Goal: Information Seeking & Learning: Compare options

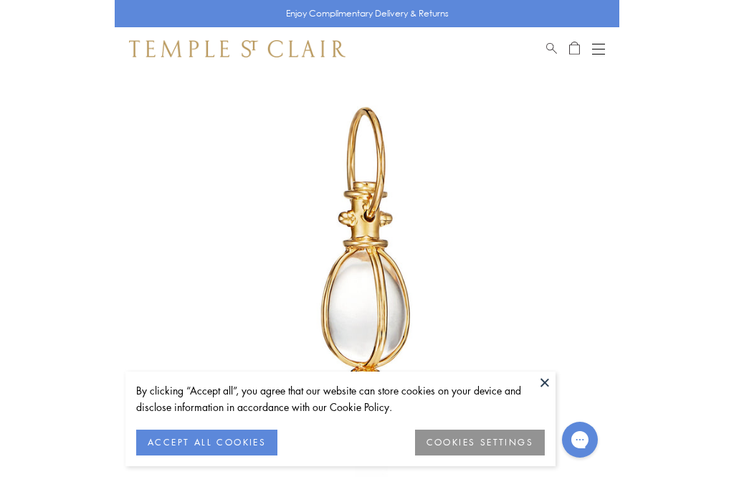
scroll to position [172, 0]
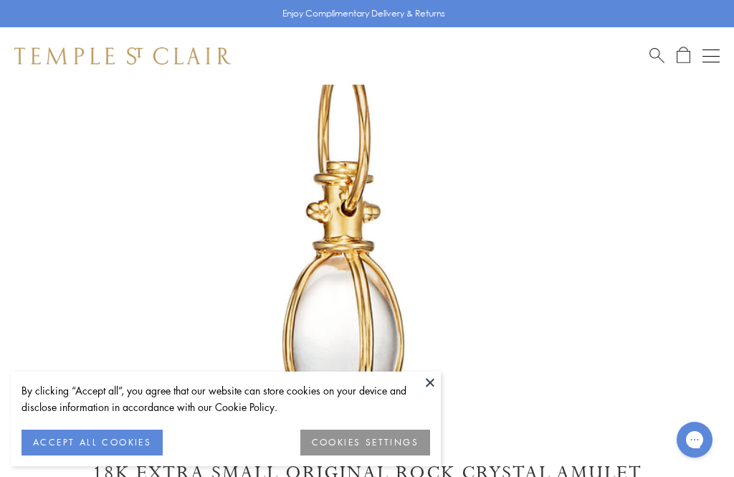
click at [432, 376] on button at bounding box center [430, 382] width 22 height 22
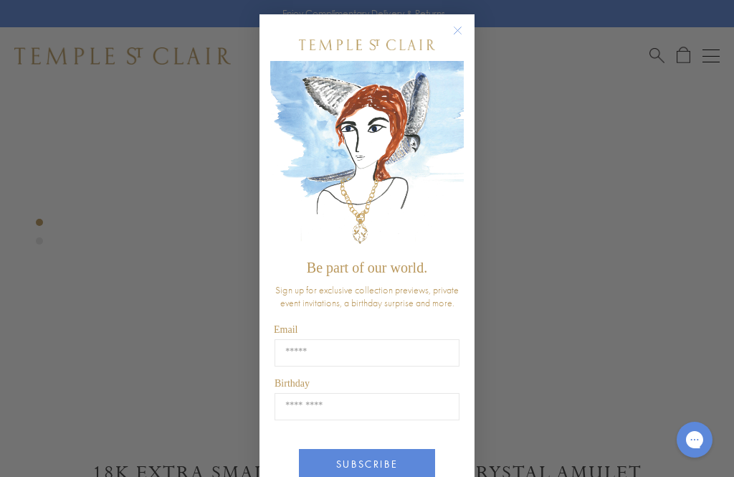
click at [462, 105] on img "POPUP Form" at bounding box center [367, 156] width 194 height 191
click at [460, 30] on circle "Close dialog" at bounding box center [457, 30] width 17 height 17
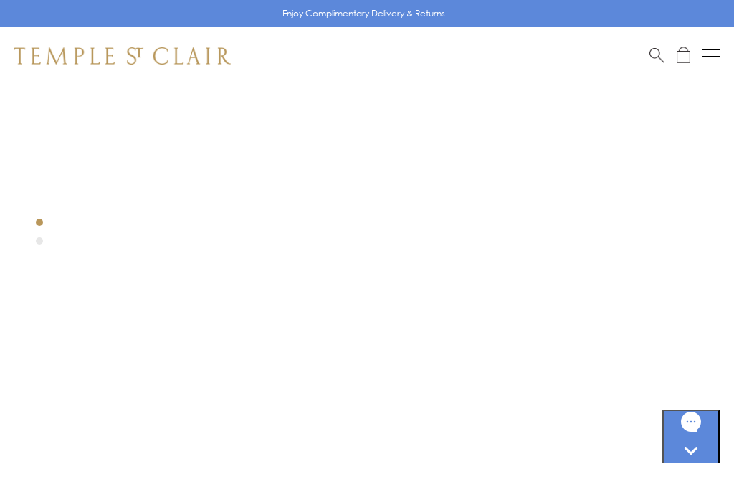
scroll to position [404, 0]
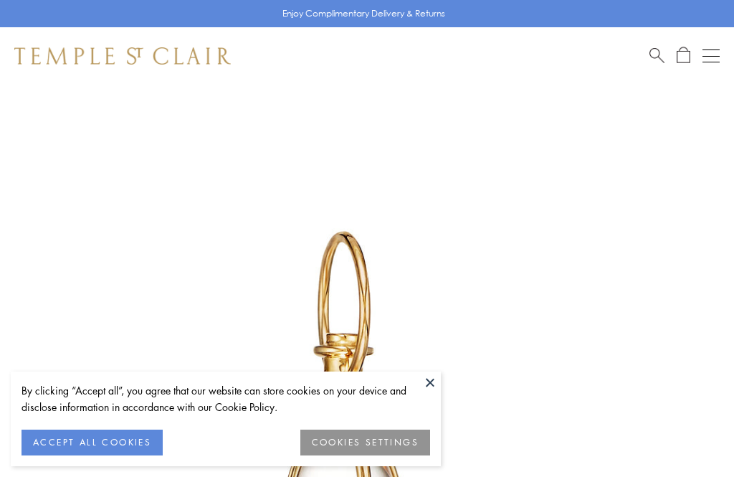
click at [429, 386] on button at bounding box center [430, 382] width 22 height 22
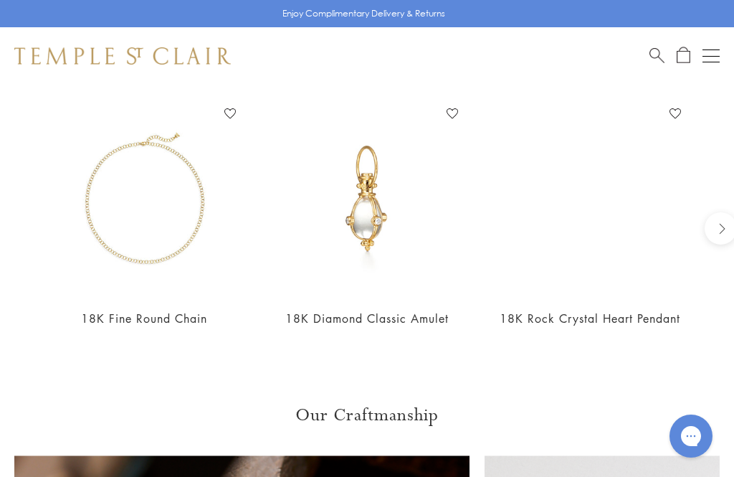
scroll to position [1247, 0]
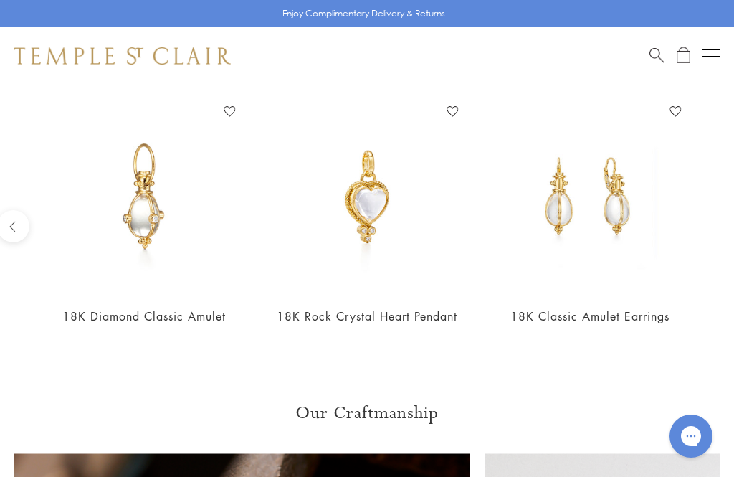
click at [609, 312] on link "18K Classic Amulet Earrings" at bounding box center [589, 316] width 159 height 16
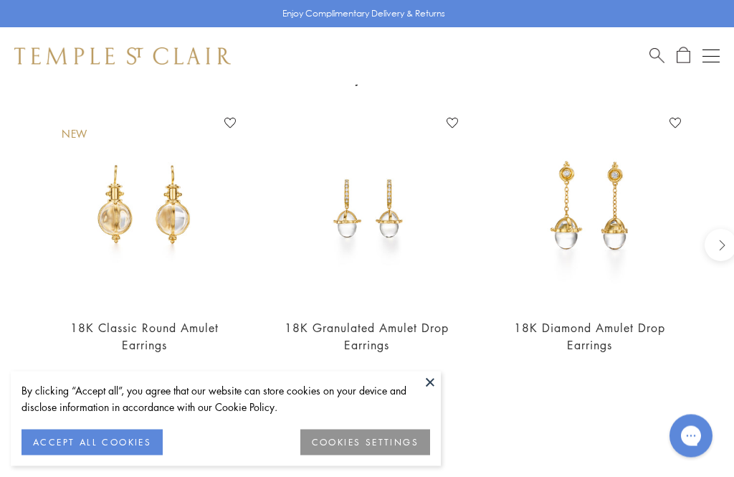
scroll to position [1170, 0]
click at [718, 240] on icon "next" at bounding box center [720, 244] width 13 height 13
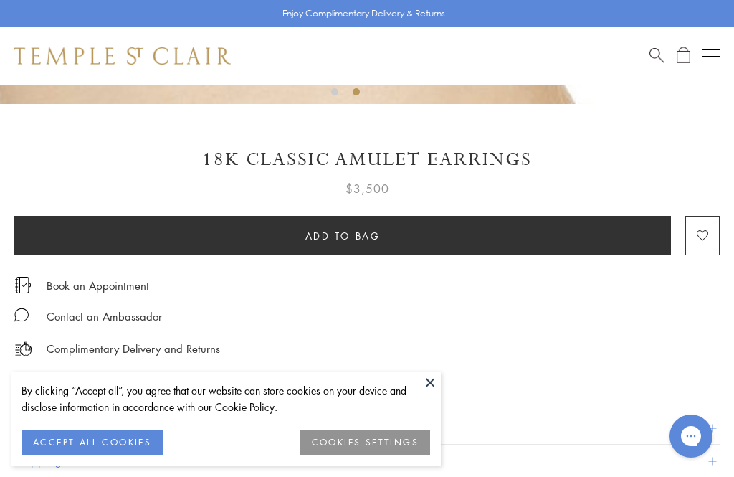
scroll to position [587, 0]
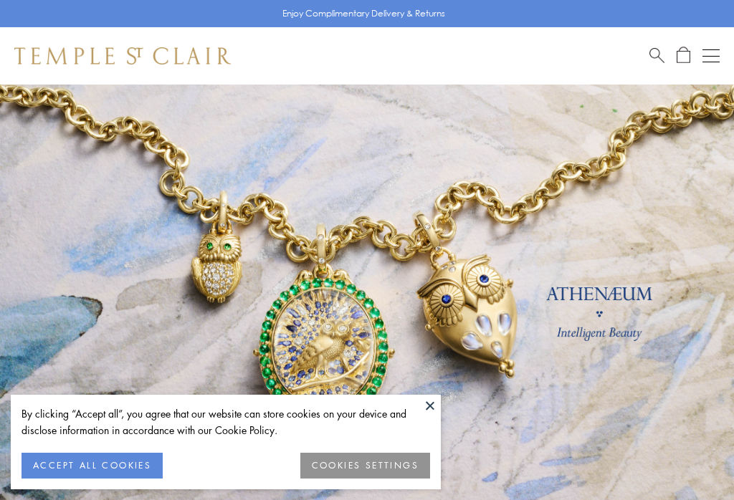
click at [432, 410] on button at bounding box center [430, 406] width 22 height 22
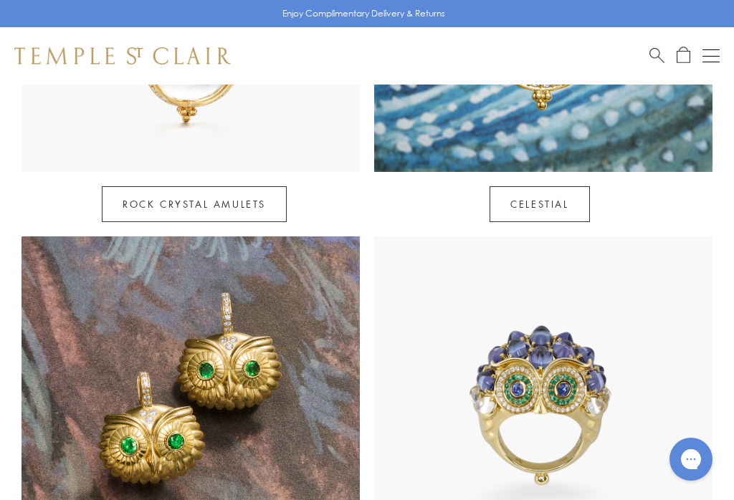
scroll to position [932, 0]
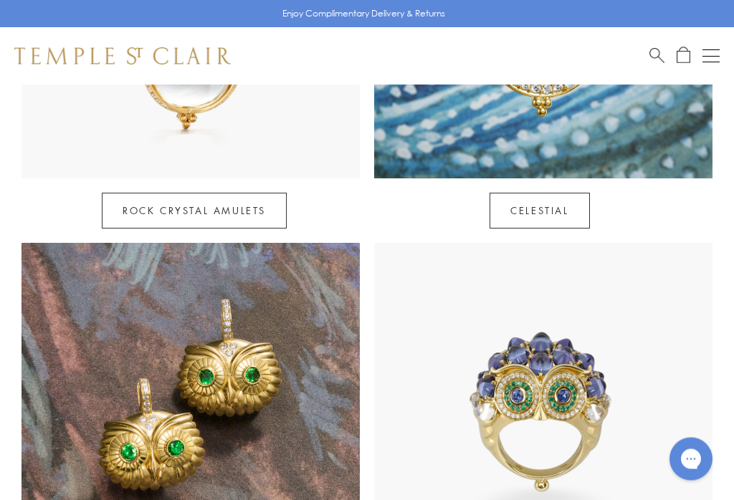
click at [266, 194] on link "Rock Crystal Amulets" at bounding box center [194, 212] width 185 height 36
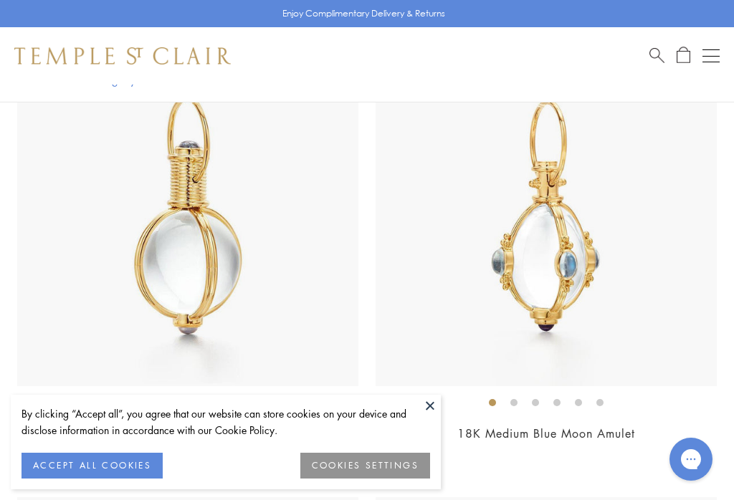
scroll to position [219, 0]
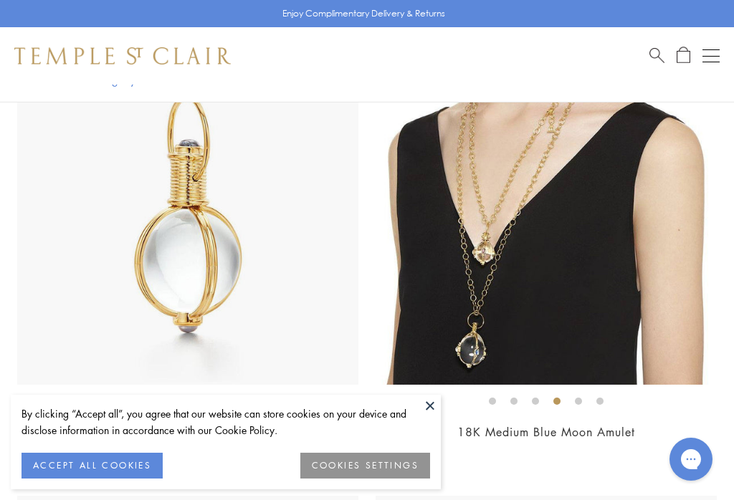
click at [560, 435] on link "18K Medium Blue Moon Amulet" at bounding box center [546, 432] width 178 height 16
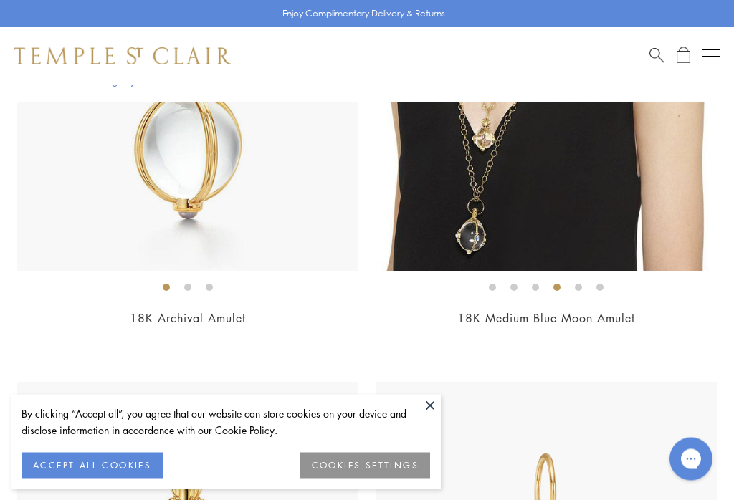
scroll to position [333, 0]
click at [206, 321] on link "18K Archival Amulet" at bounding box center [188, 318] width 116 height 16
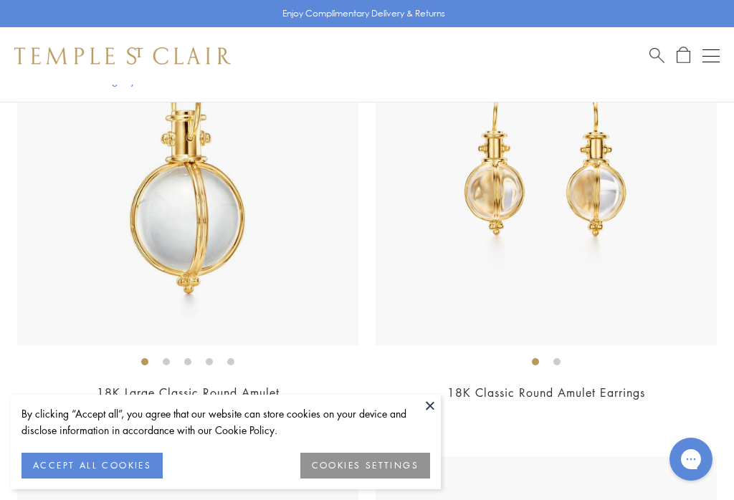
scroll to position [3426, 0]
click at [584, 385] on link "18K Classic Round Amulet Earrings" at bounding box center [546, 392] width 198 height 16
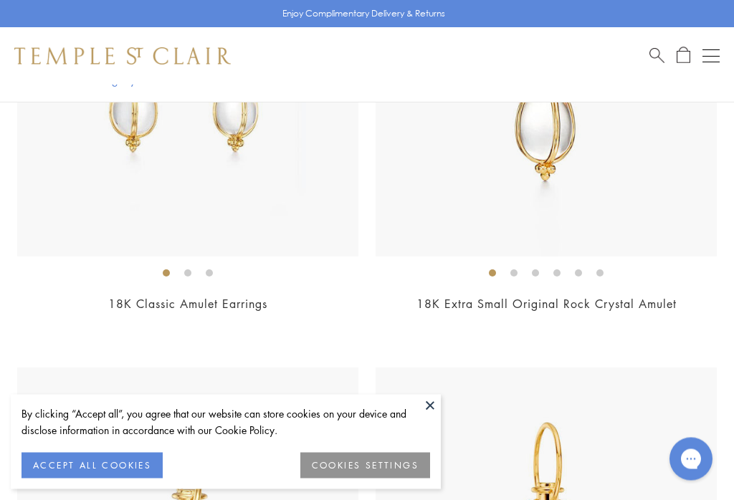
scroll to position [3966, 0]
click at [222, 300] on link "18K Classic Amulet Earrings" at bounding box center [187, 304] width 159 height 16
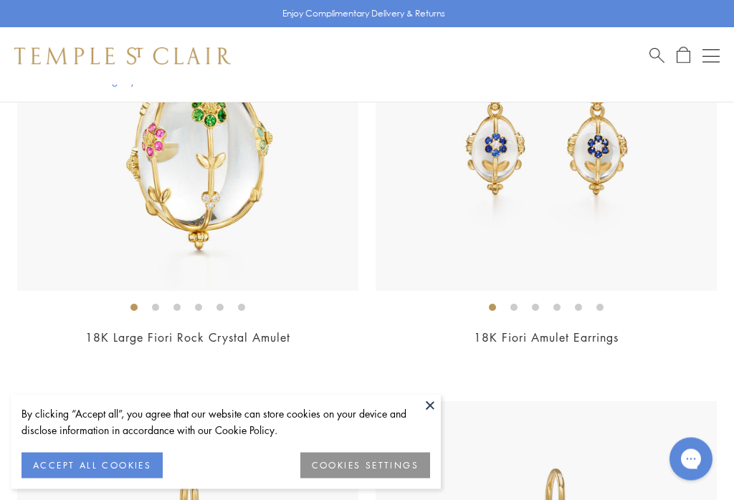
scroll to position [2095, 0]
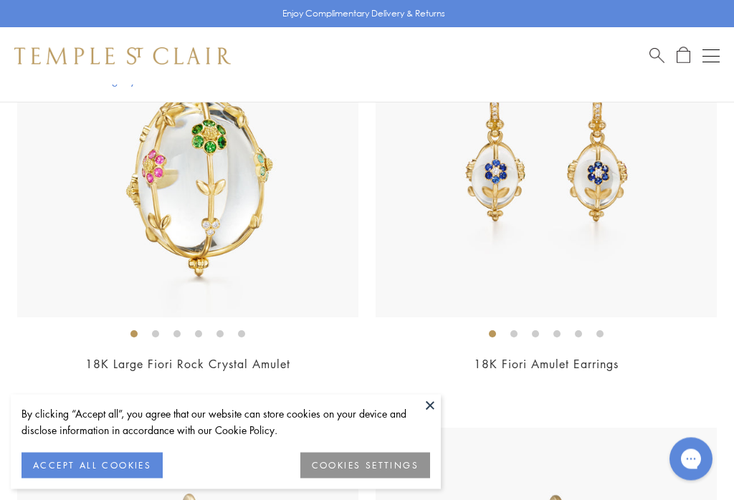
click at [583, 363] on link "18K Fiori Amulet Earrings" at bounding box center [546, 365] width 145 height 16
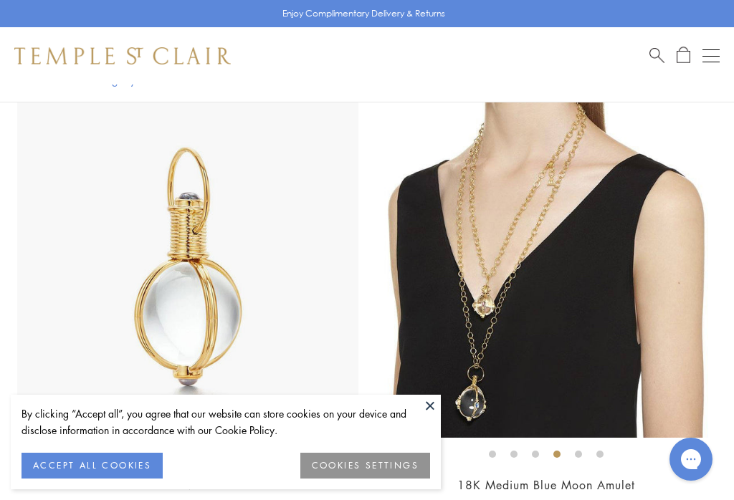
scroll to position [0, 0]
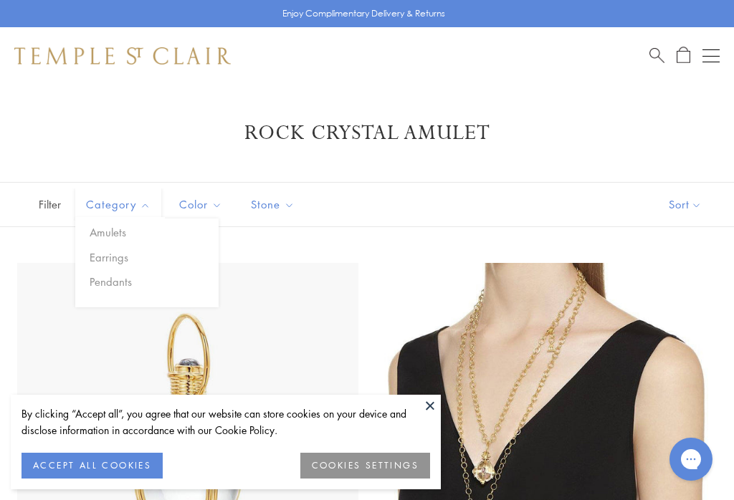
click at [118, 287] on button "Pendants" at bounding box center [152, 282] width 133 height 16
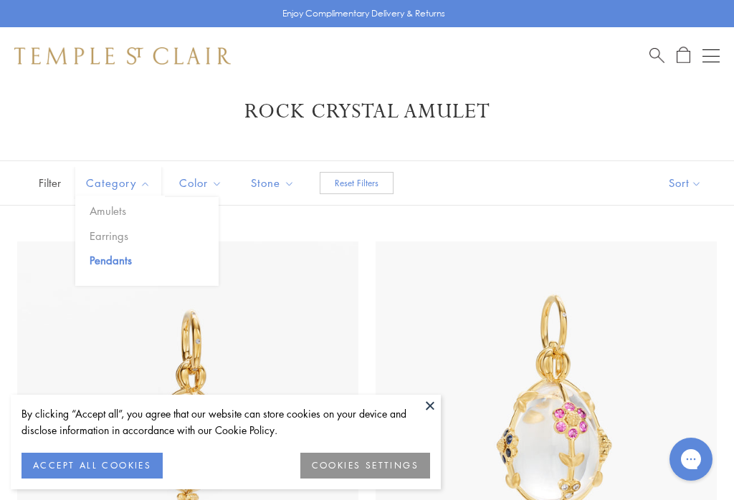
scroll to position [21, 0]
click at [115, 212] on button "Amulets" at bounding box center [152, 212] width 133 height 16
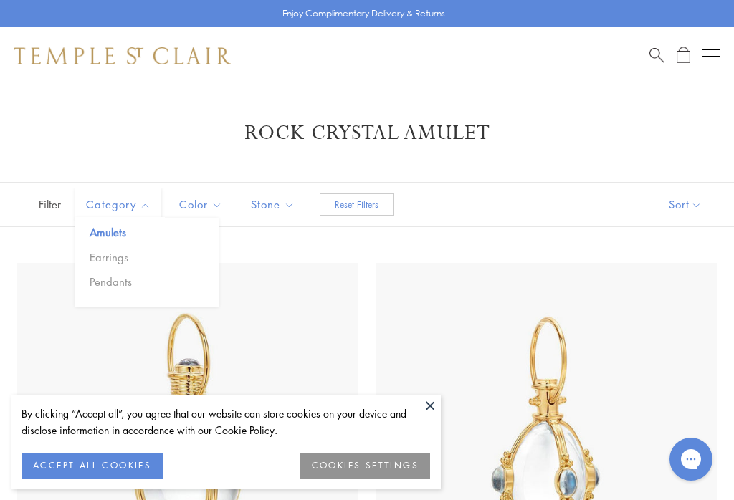
click at [714, 61] on button "Open navigation" at bounding box center [711, 55] width 17 height 17
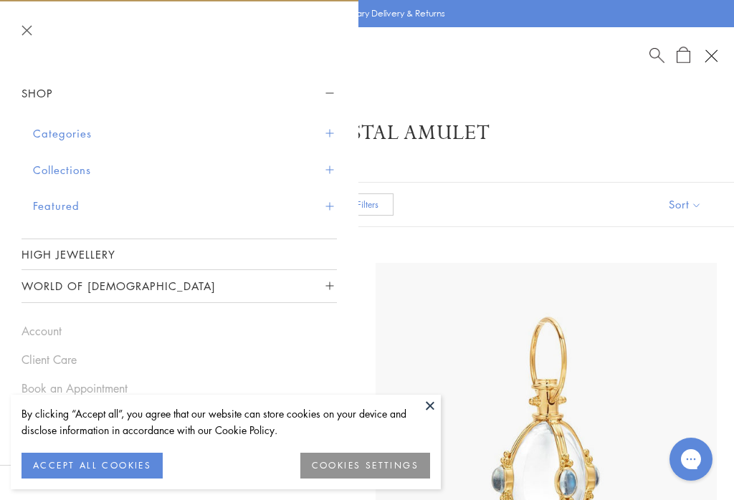
click at [334, 167] on button "Collections" at bounding box center [185, 170] width 304 height 37
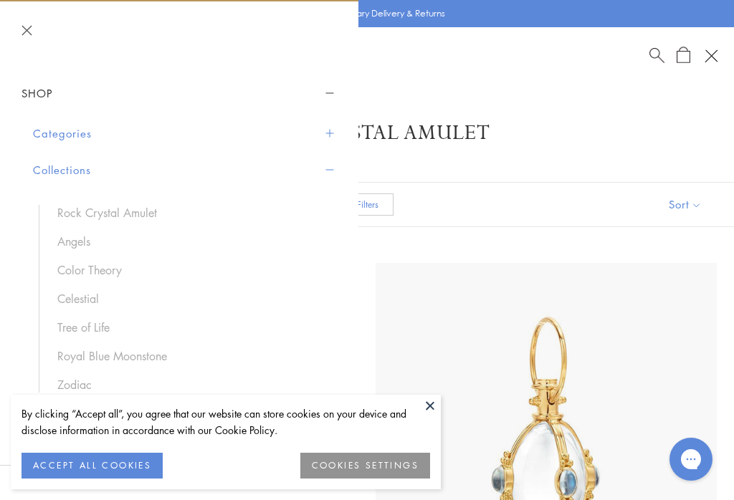
click at [328, 132] on span "Sidebar navigation" at bounding box center [329, 134] width 8 height 8
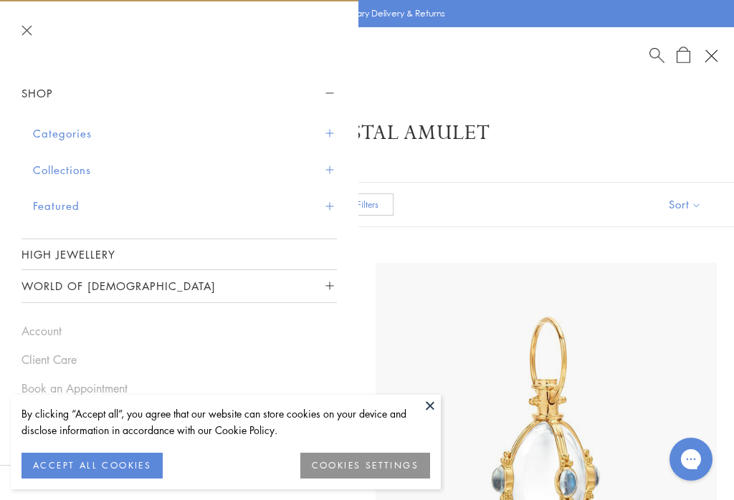
click at [333, 125] on button "Categories" at bounding box center [185, 133] width 304 height 37
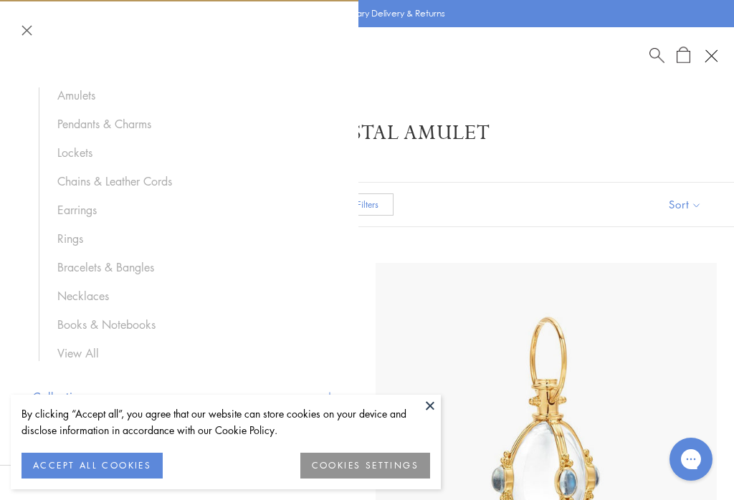
scroll to position [70, 0]
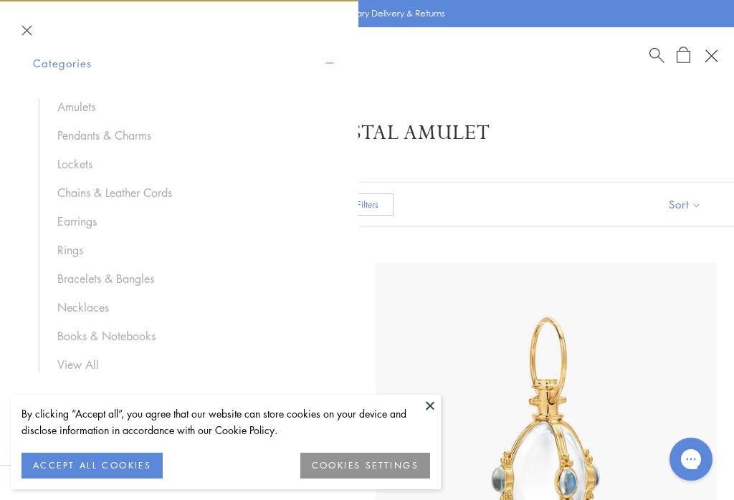
click at [156, 189] on link "Chains & Leather Cords" at bounding box center [189, 193] width 265 height 16
click at [92, 303] on link "Necklaces" at bounding box center [189, 308] width 265 height 16
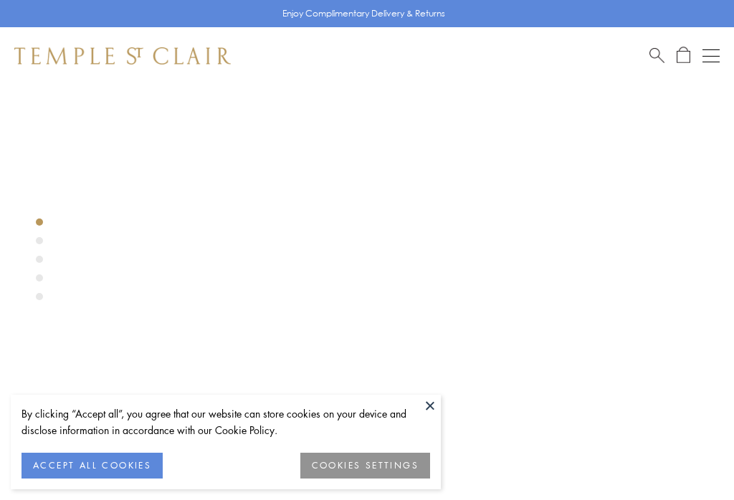
scroll to position [85, 0]
click at [433, 405] on button at bounding box center [430, 406] width 22 height 22
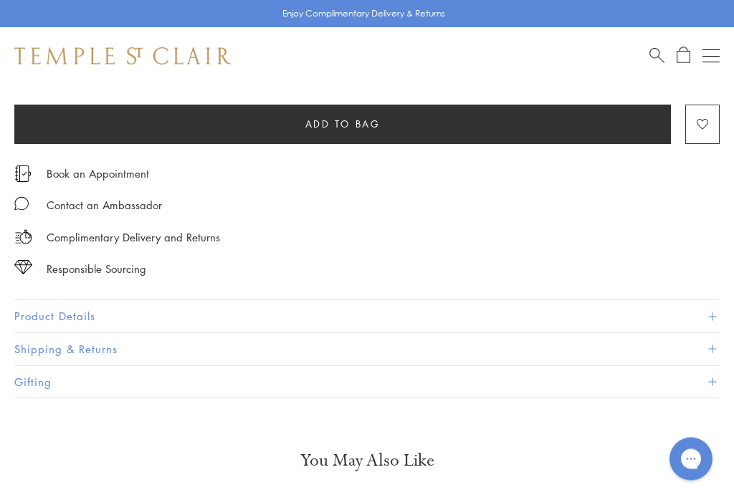
scroll to position [850, 0]
click at [718, 315] on button "Product Details" at bounding box center [366, 316] width 705 height 32
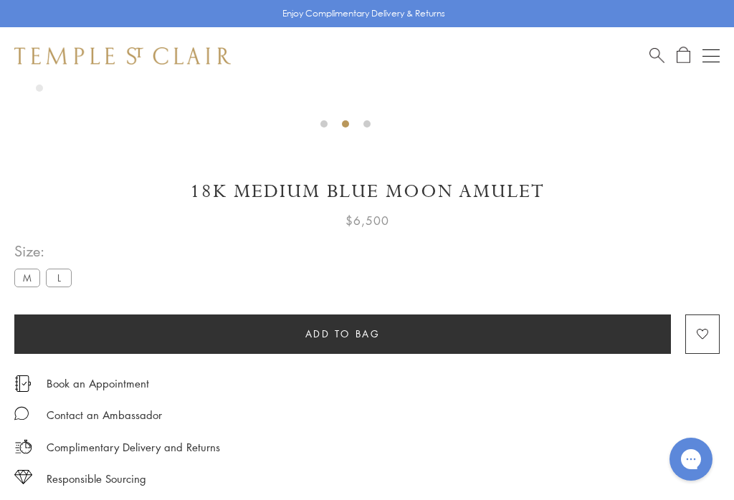
scroll to position [642, 0]
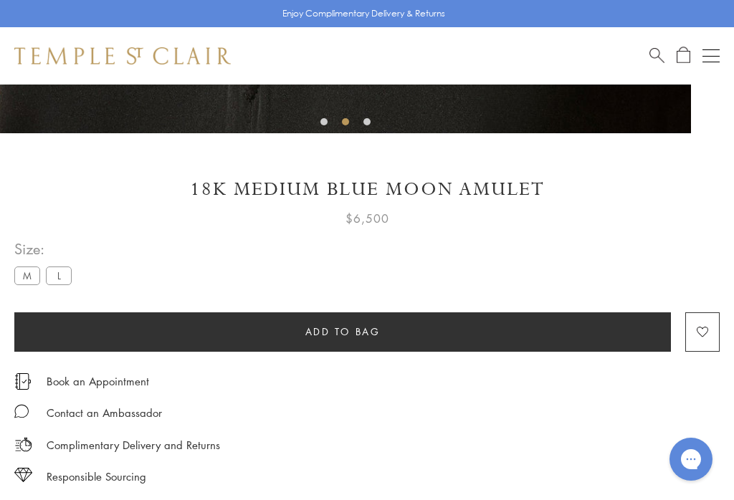
click at [68, 273] on label "L" at bounding box center [59, 276] width 26 height 18
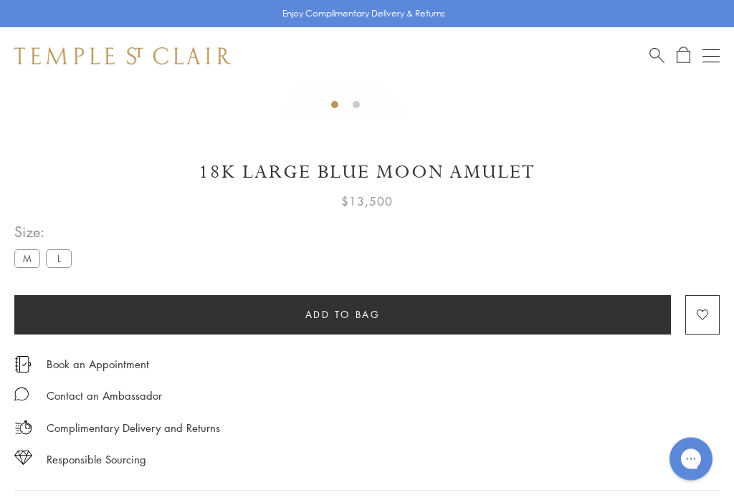
scroll to position [659, 0]
click at [29, 260] on label "M" at bounding box center [27, 258] width 26 height 18
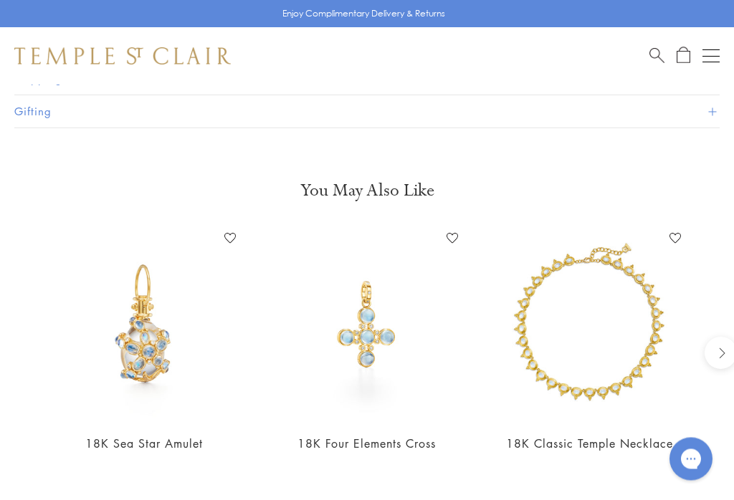
scroll to position [1417, 0]
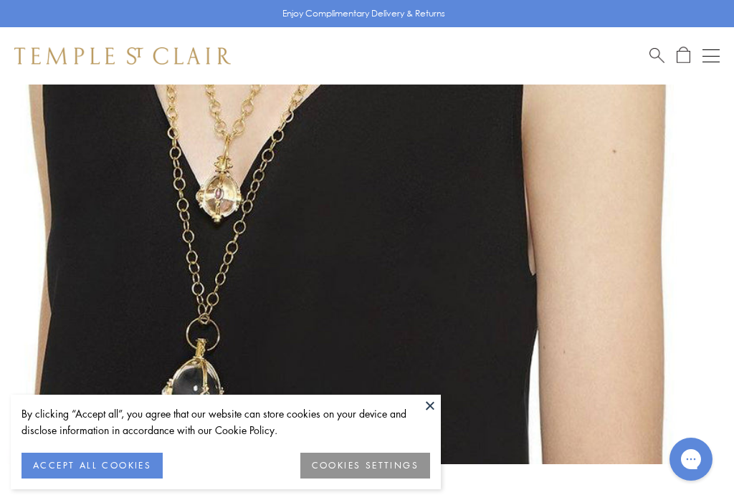
scroll to position [682, 0]
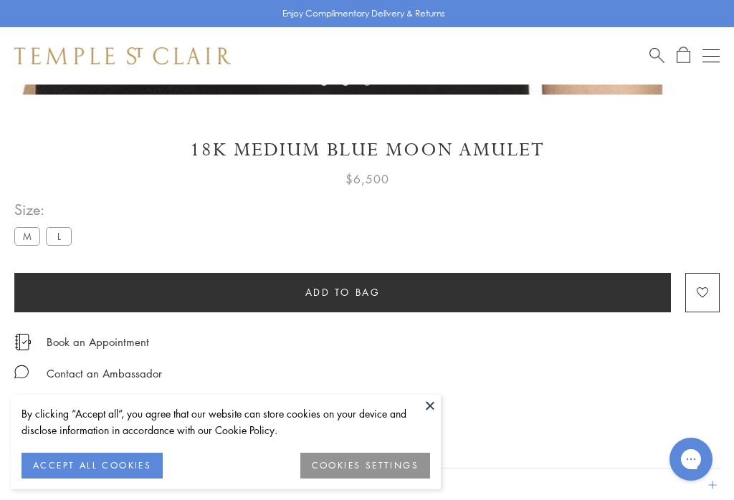
scroll to position [665, 0]
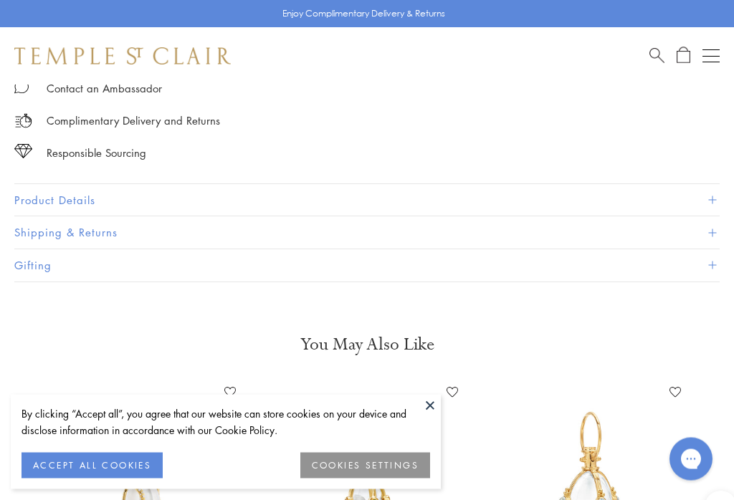
scroll to position [965, 0]
click at [718, 191] on button "Product Details" at bounding box center [366, 200] width 705 height 32
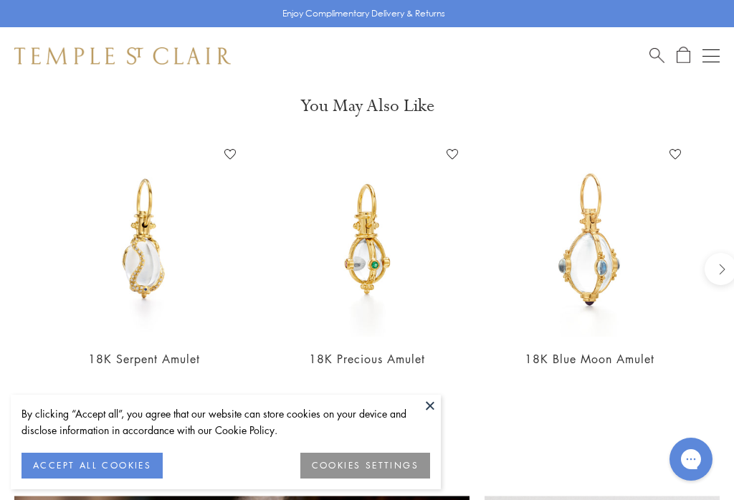
scroll to position [1477, 0]
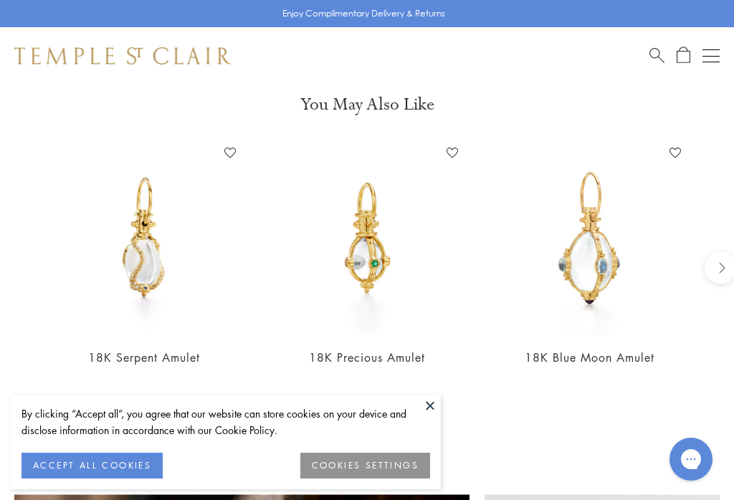
click at [725, 262] on icon "next" at bounding box center [720, 267] width 13 height 13
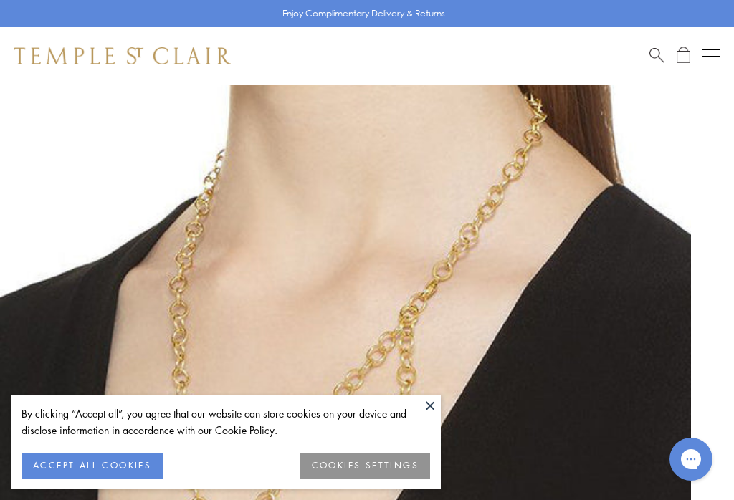
scroll to position [0, 0]
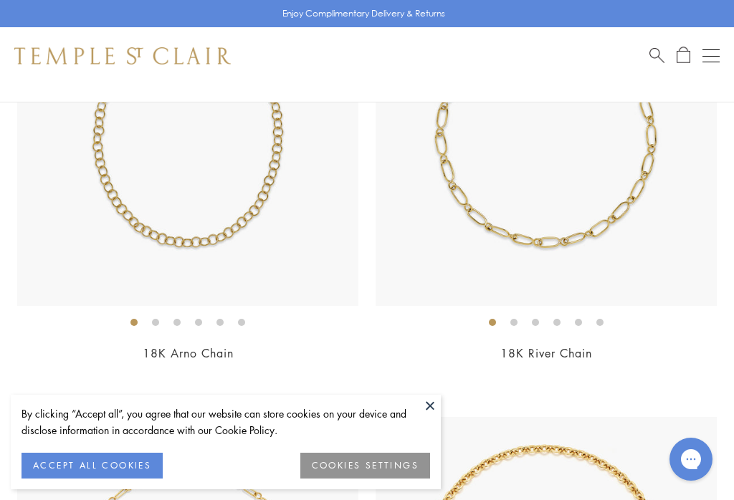
scroll to position [286, 0]
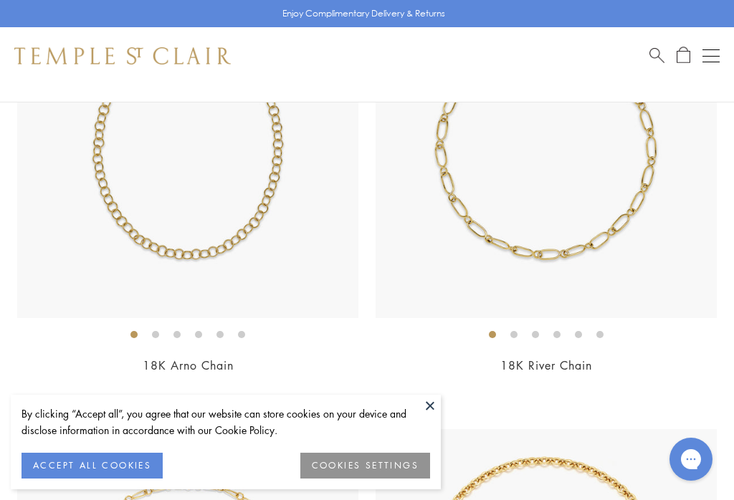
click at [576, 335] on li at bounding box center [578, 334] width 7 height 7
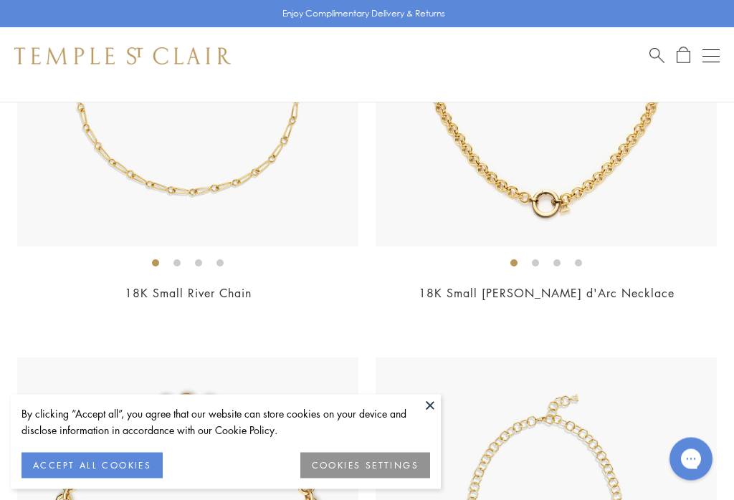
scroll to position [810, 0]
click at [209, 262] on ol at bounding box center [187, 263] width 341 height 18
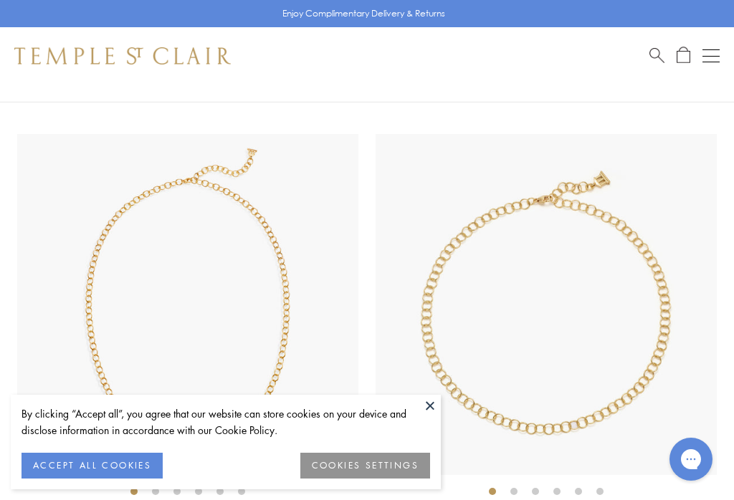
scroll to position [1477, 0]
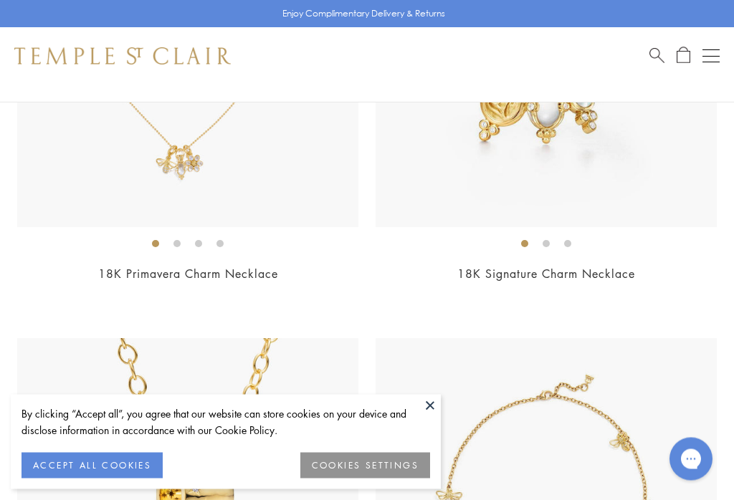
scroll to position [844, 0]
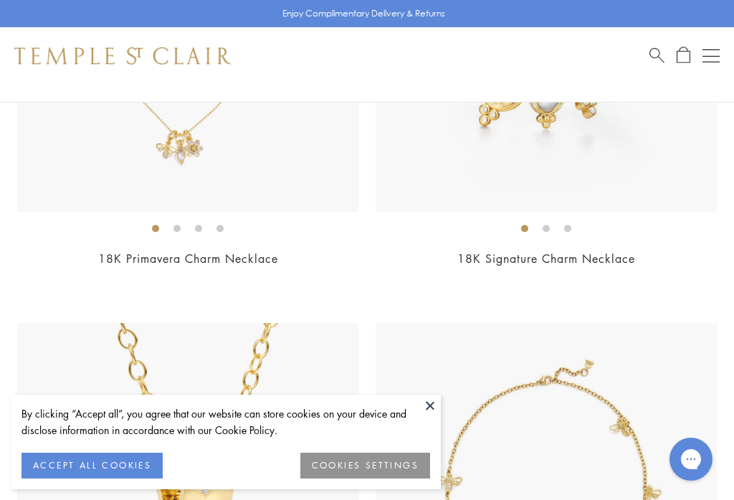
click at [571, 229] on li at bounding box center [567, 228] width 7 height 7
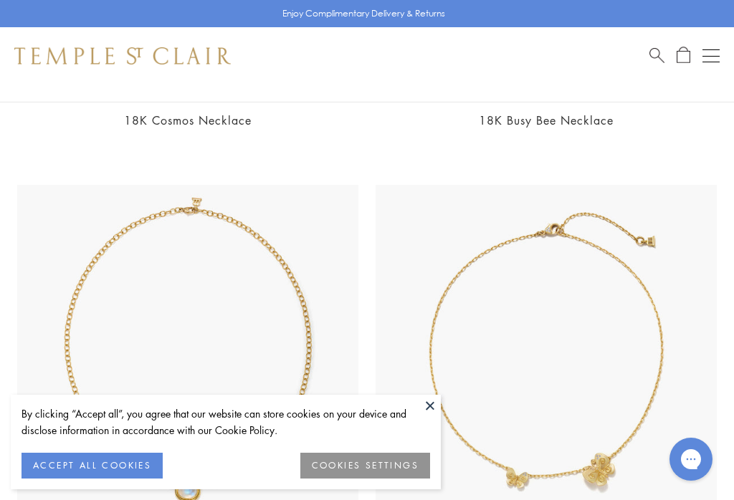
scroll to position [1432, 0]
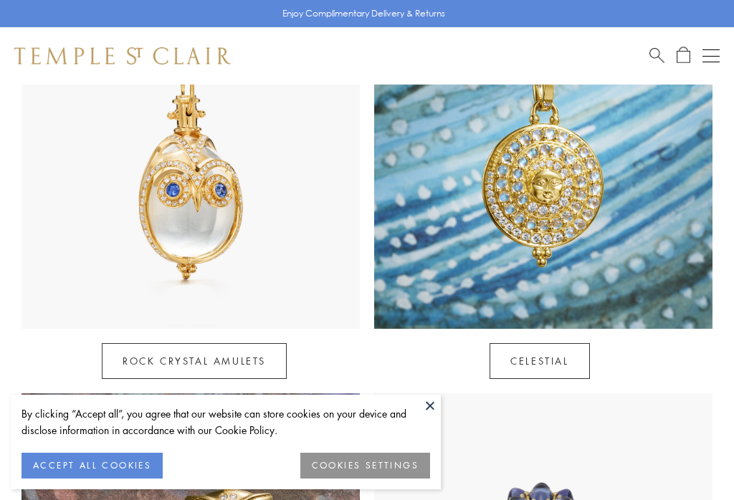
scroll to position [1128, 0]
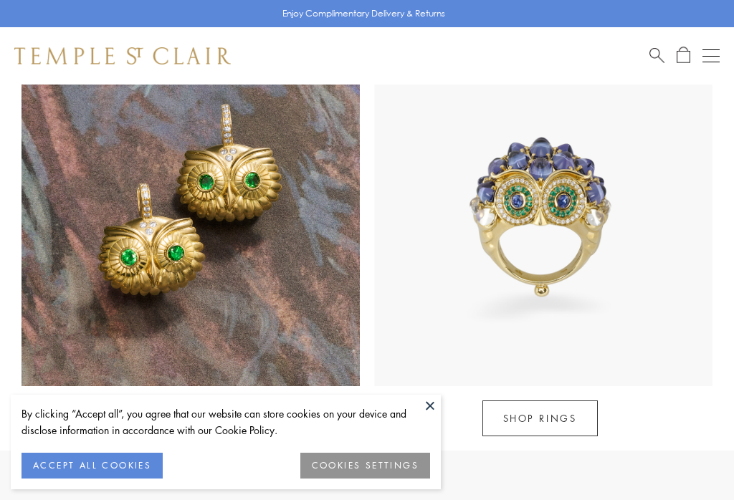
click at [215, 401] on link "Athenæum" at bounding box center [194, 419] width 110 height 36
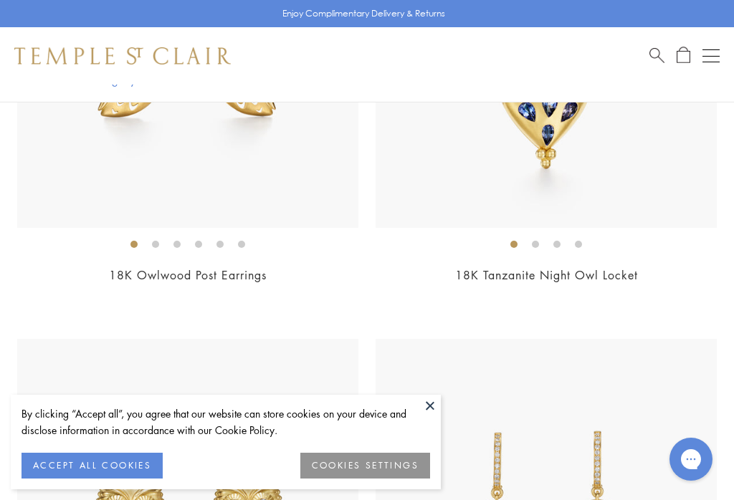
scroll to position [3242, 0]
